Goal: Information Seeking & Learning: Check status

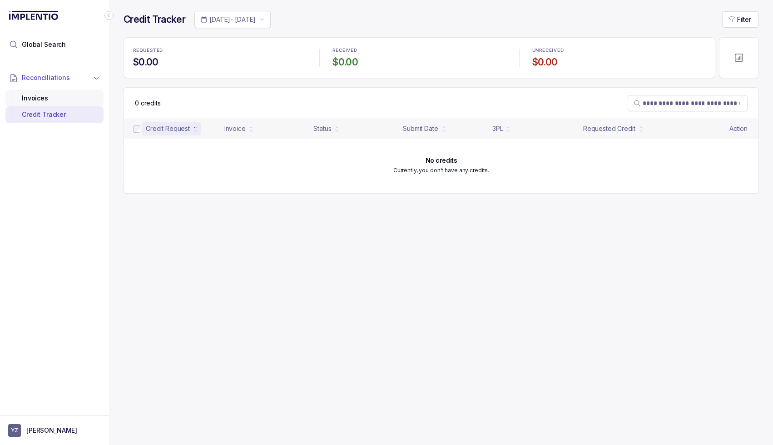
click at [35, 94] on div "Invoices" at bounding box center [55, 98] width 84 height 16
click at [38, 97] on div "Invoices" at bounding box center [55, 98] width 84 height 16
click at [41, 99] on div "Invoices" at bounding box center [55, 98] width 84 height 16
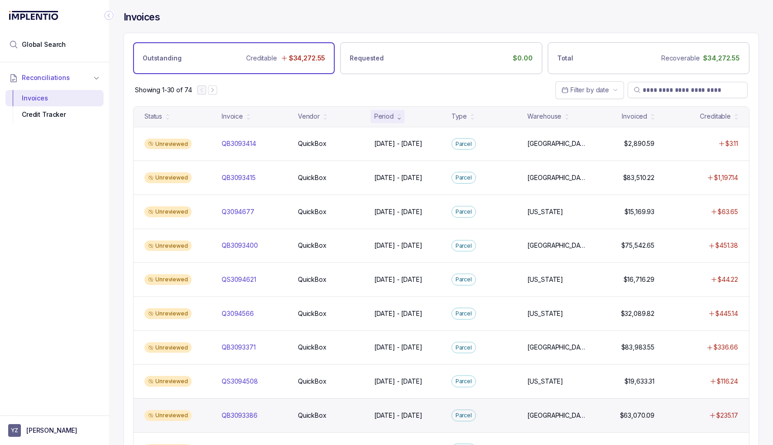
scroll to position [14, 0]
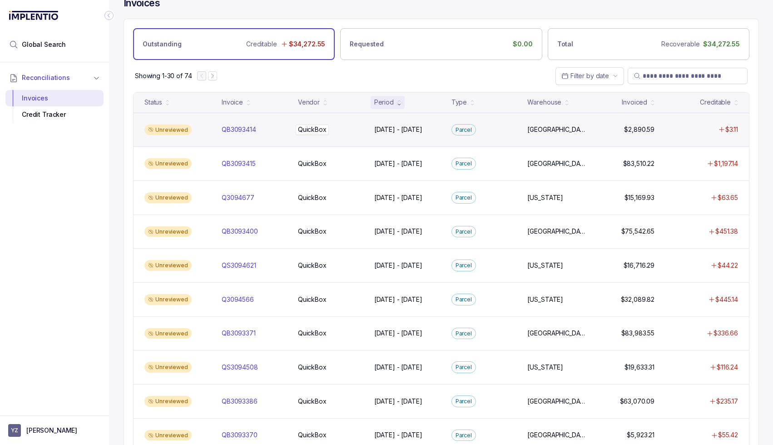
click at [338, 133] on div "QuickBox QuickBox" at bounding box center [330, 129] width 65 height 9
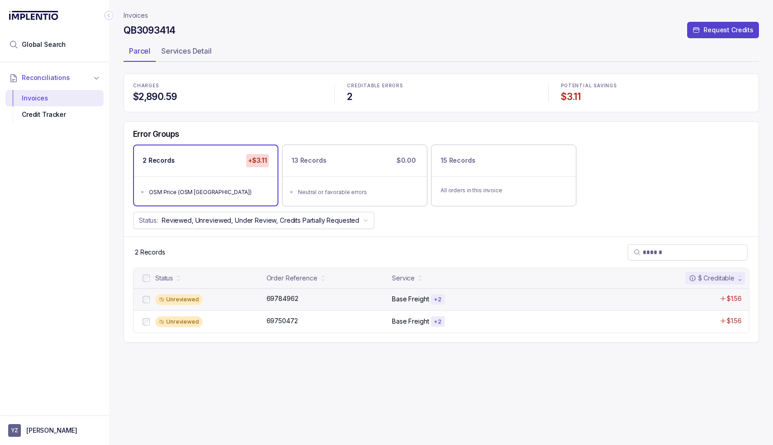
click at [448, 301] on div "Base Freight + 2" at bounding box center [504, 299] width 224 height 11
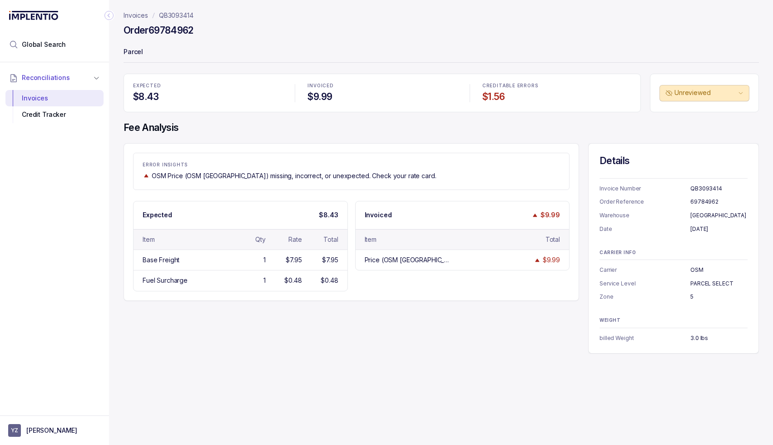
click at [176, 15] on p "QB3093414" at bounding box center [176, 15] width 35 height 9
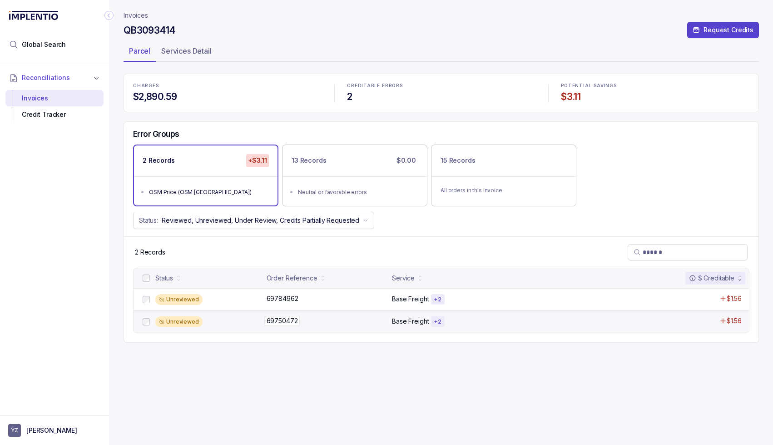
click at [377, 319] on div "69750472 69750472" at bounding box center [327, 320] width 120 height 9
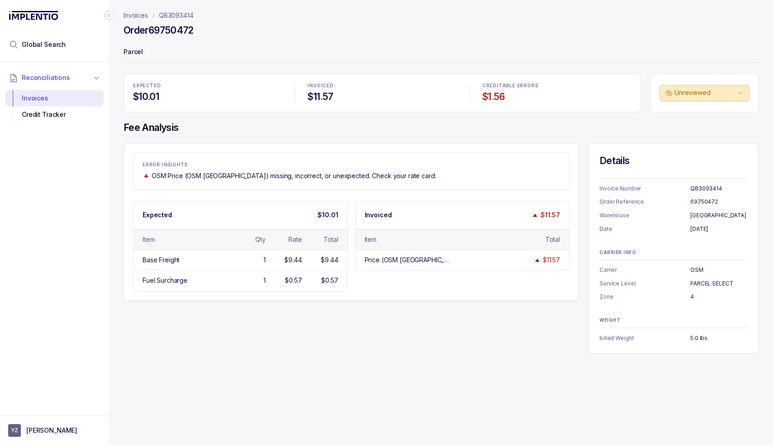
click at [173, 15] on p "QB3093414" at bounding box center [176, 15] width 35 height 9
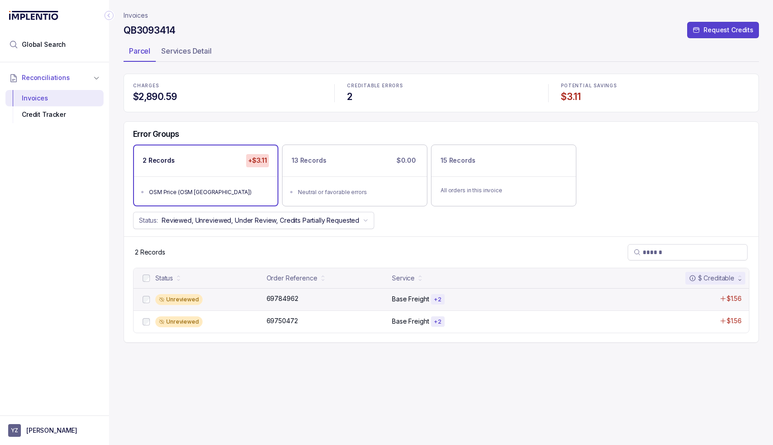
click at [511, 301] on div "Base Freight + 2" at bounding box center [504, 299] width 224 height 11
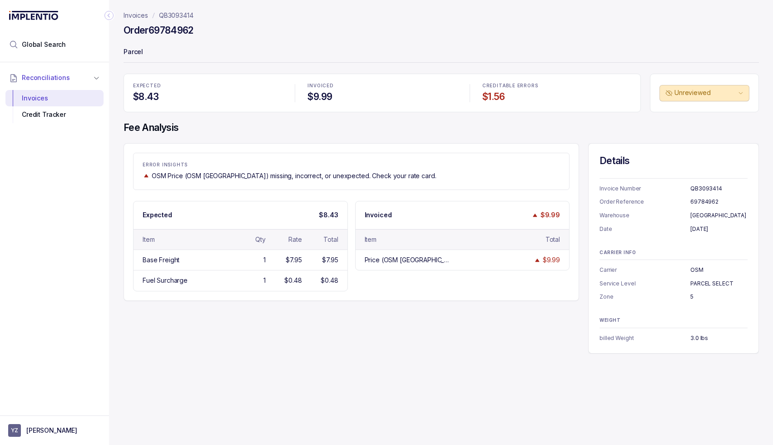
click at [174, 15] on p "QB3093414" at bounding box center [176, 15] width 35 height 9
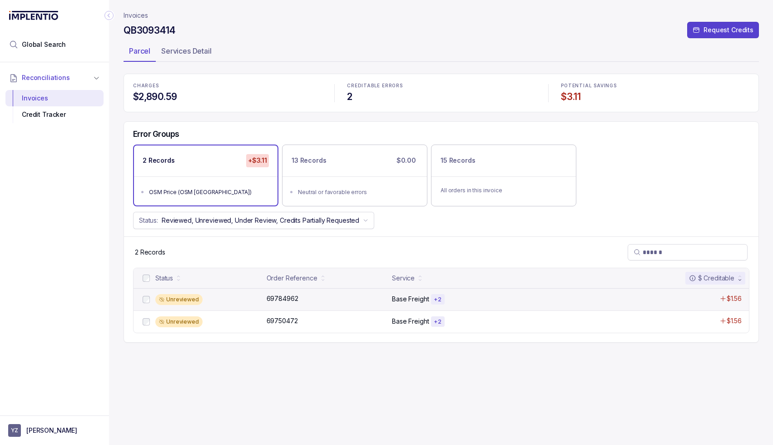
click at [516, 294] on div "Base Freight + 2" at bounding box center [504, 299] width 224 height 11
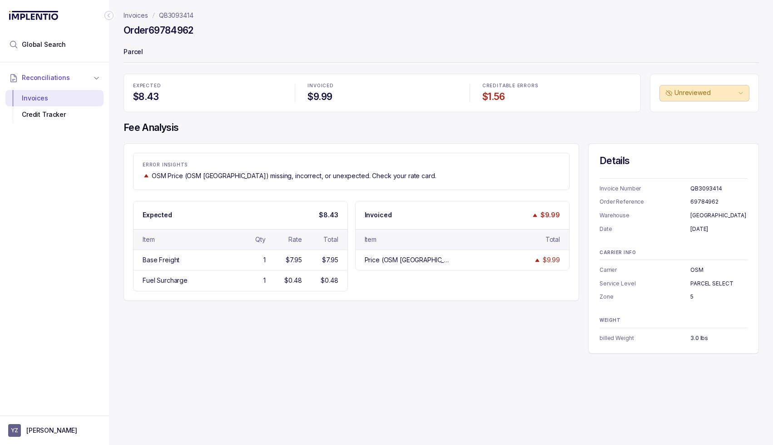
click at [163, 14] on p "QB3093414" at bounding box center [176, 15] width 35 height 9
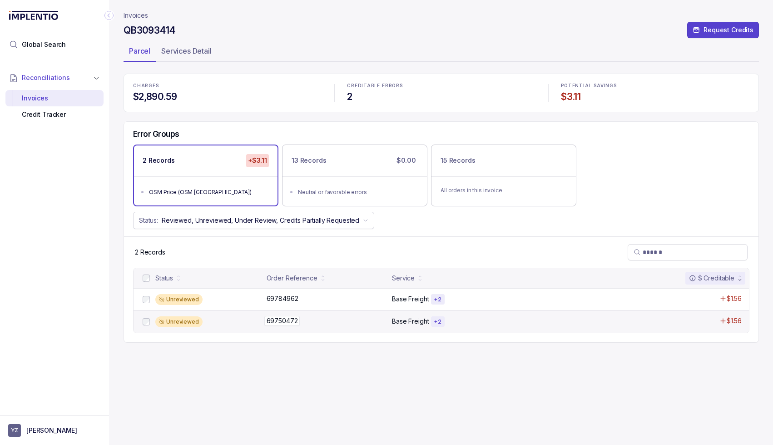
click at [375, 325] on div "69750472 69750472" at bounding box center [327, 320] width 120 height 9
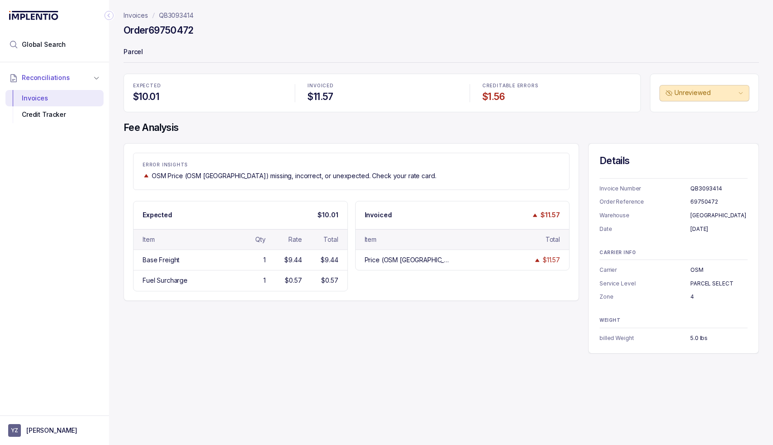
click at [136, 15] on p "Invoices" at bounding box center [136, 15] width 25 height 9
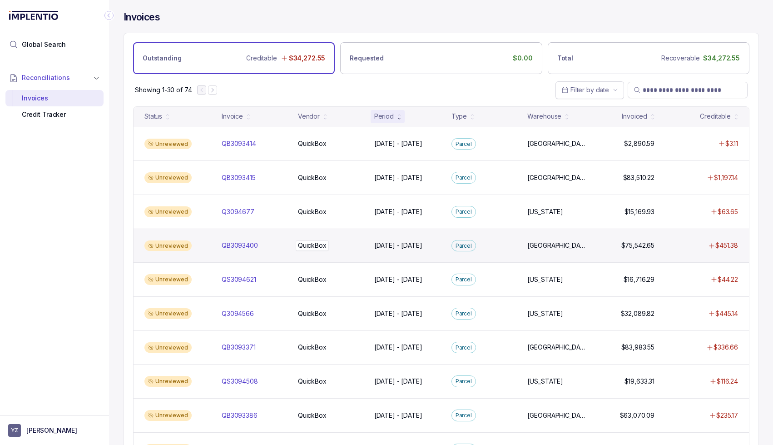
click at [363, 246] on div "QuickBox QuickBox" at bounding box center [330, 245] width 65 height 9
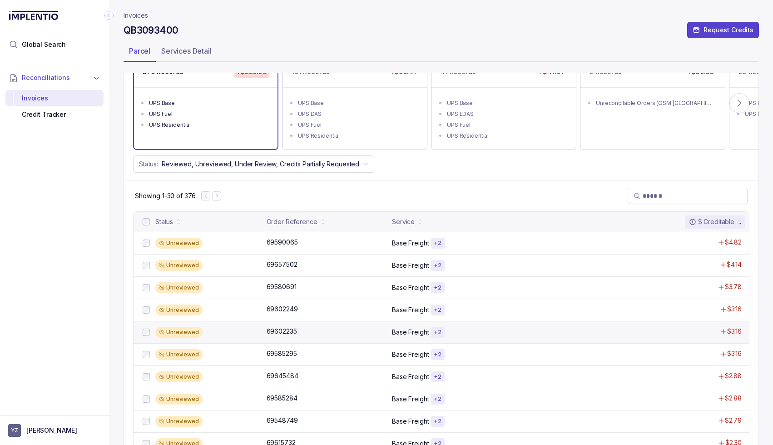
scroll to position [89, 0]
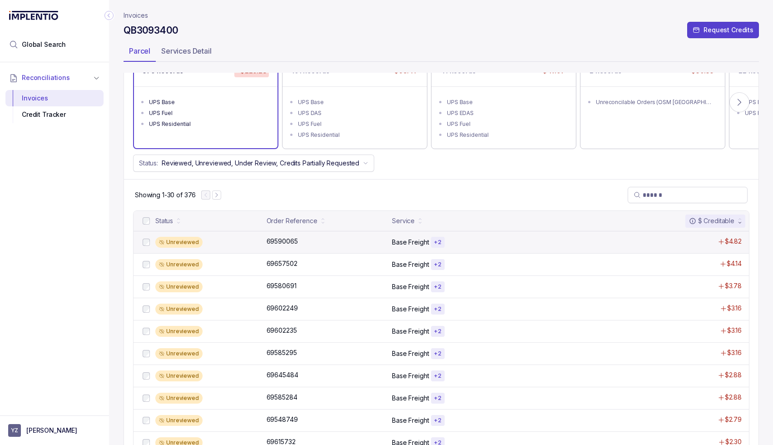
click at [487, 242] on div "Base Freight + 2" at bounding box center [504, 242] width 224 height 11
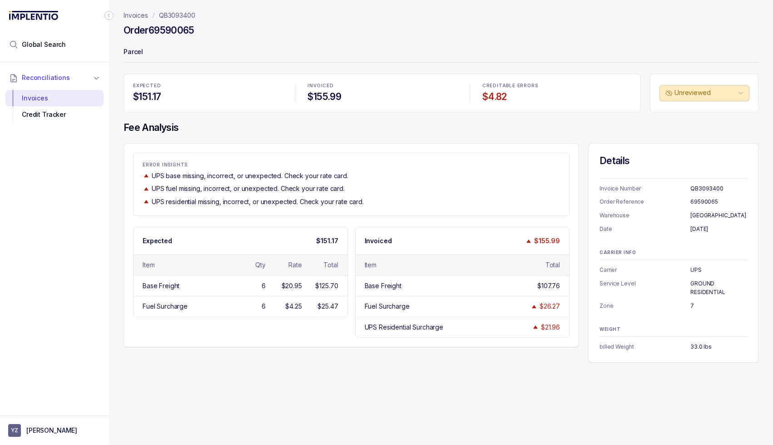
click at [174, 15] on p "QB3093400" at bounding box center [177, 15] width 36 height 9
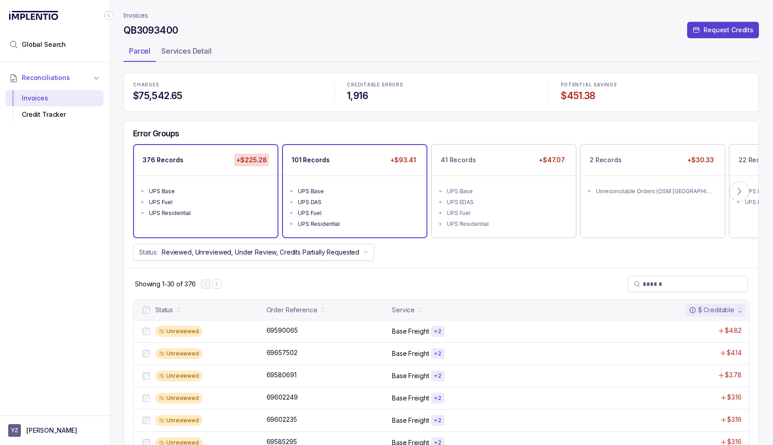
click at [380, 183] on ul "UPS Base UPS DAS UPS Fuel UPS Residential" at bounding box center [355, 206] width 144 height 62
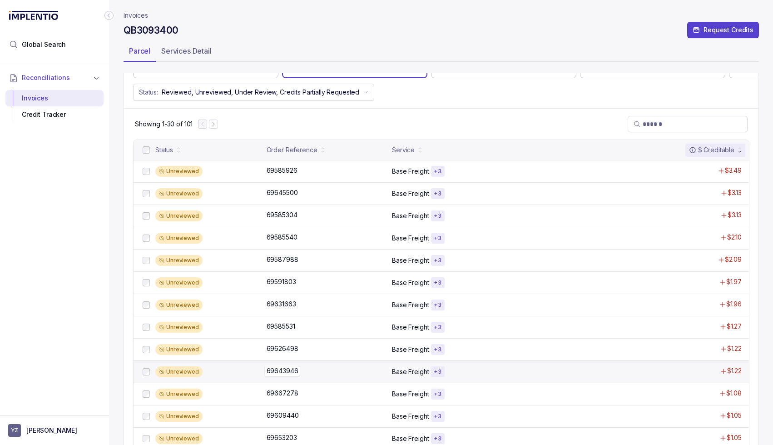
scroll to position [222, 0]
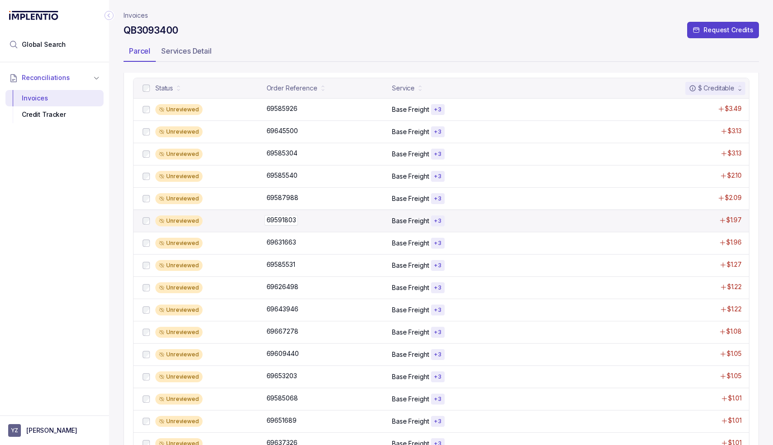
click at [377, 224] on div "69591803 69591803" at bounding box center [327, 219] width 120 height 9
